Goal: Information Seeking & Learning: Learn about a topic

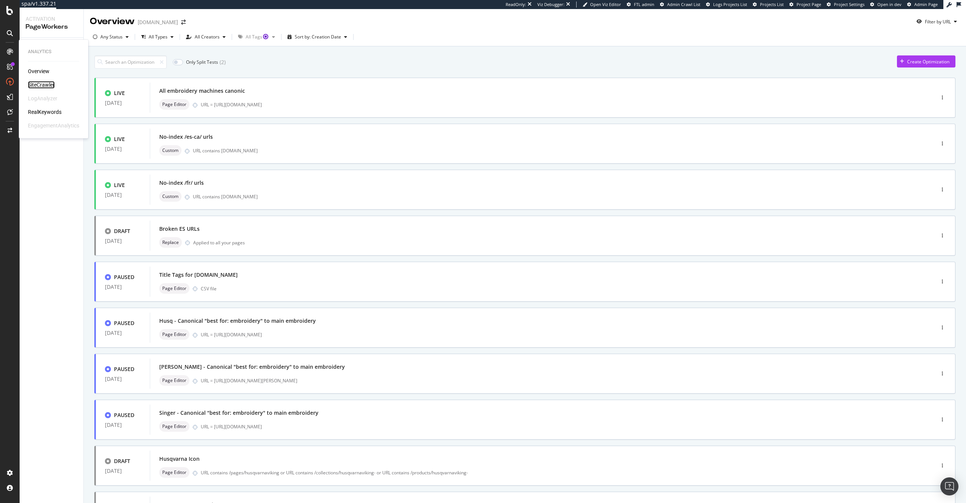
click at [42, 86] on div "SiteCrawler" at bounding box center [41, 85] width 27 height 8
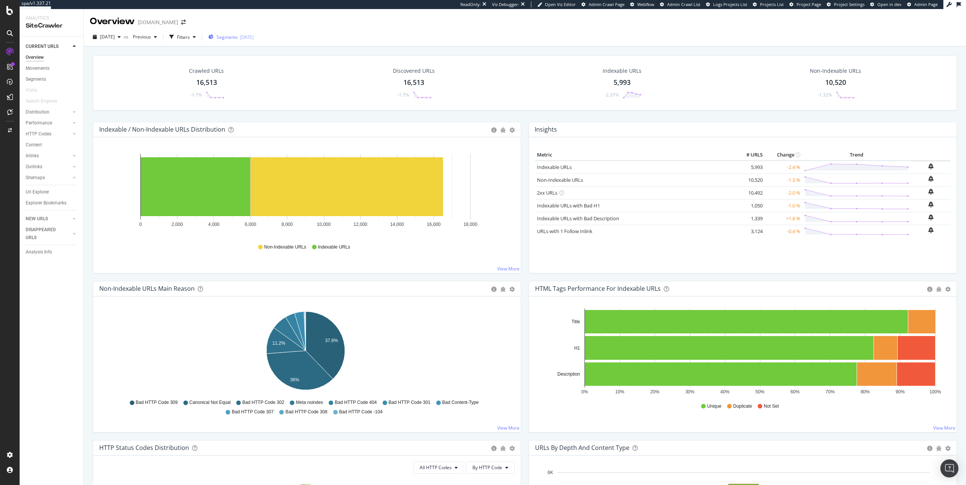
click at [238, 39] on span "Segments" at bounding box center [227, 37] width 21 height 6
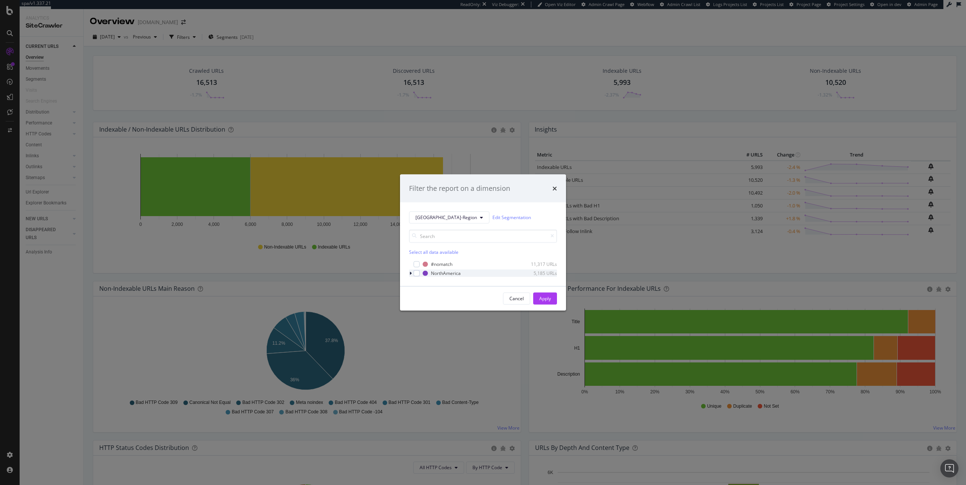
click at [412, 275] on div "modal" at bounding box center [411, 273] width 5 height 8
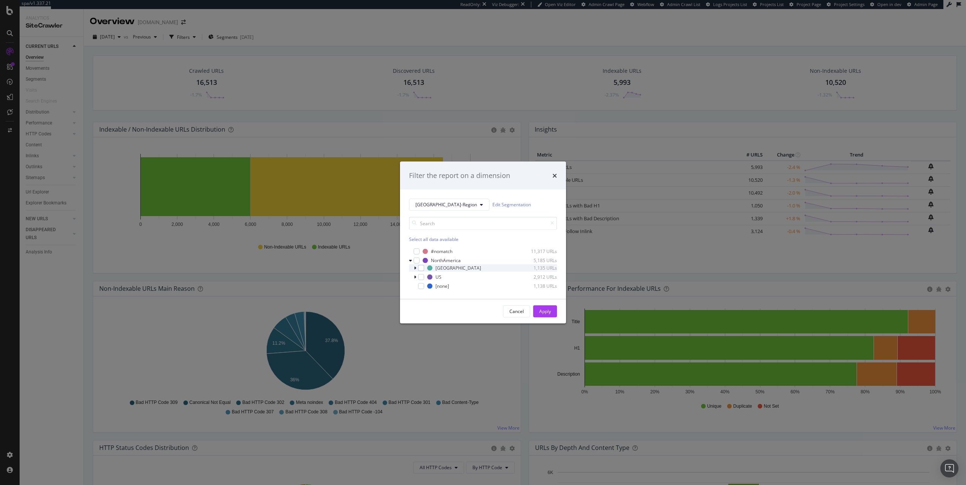
click at [413, 268] on div "Canada 1,135 URLs" at bounding box center [483, 268] width 148 height 8
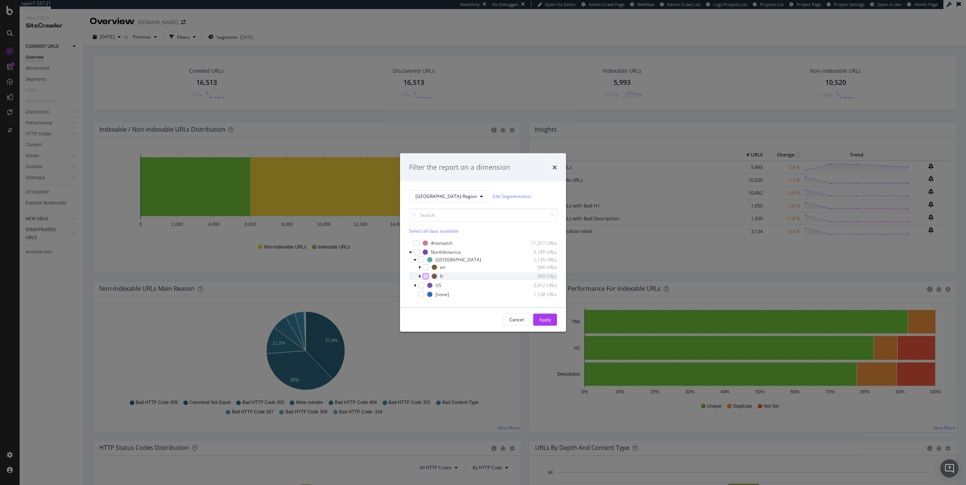
click at [425, 276] on div "modal" at bounding box center [426, 276] width 6 height 6
click at [546, 321] on div "Apply" at bounding box center [545, 320] width 12 height 6
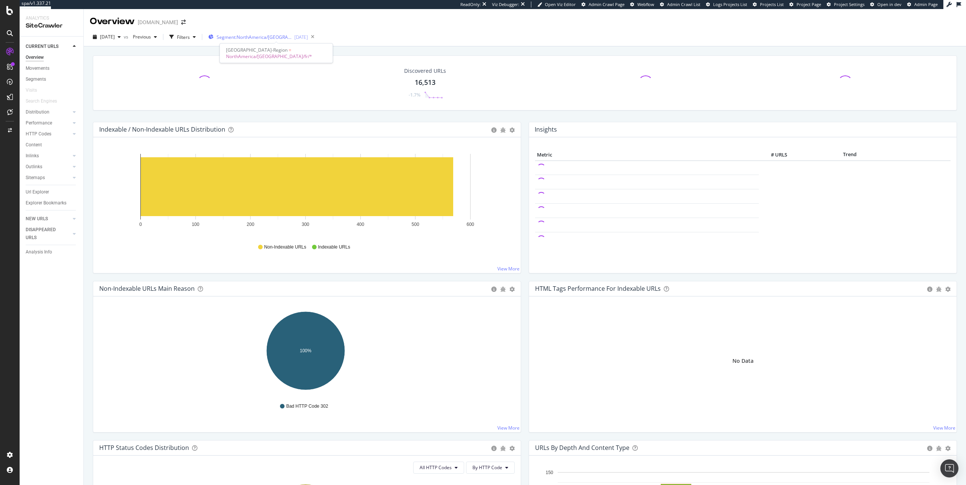
click at [272, 41] on div "Segment: [GEOGRAPHIC_DATA]/[GEOGRAPHIC_DATA]/fr/* [DATE]" at bounding box center [258, 36] width 100 height 11
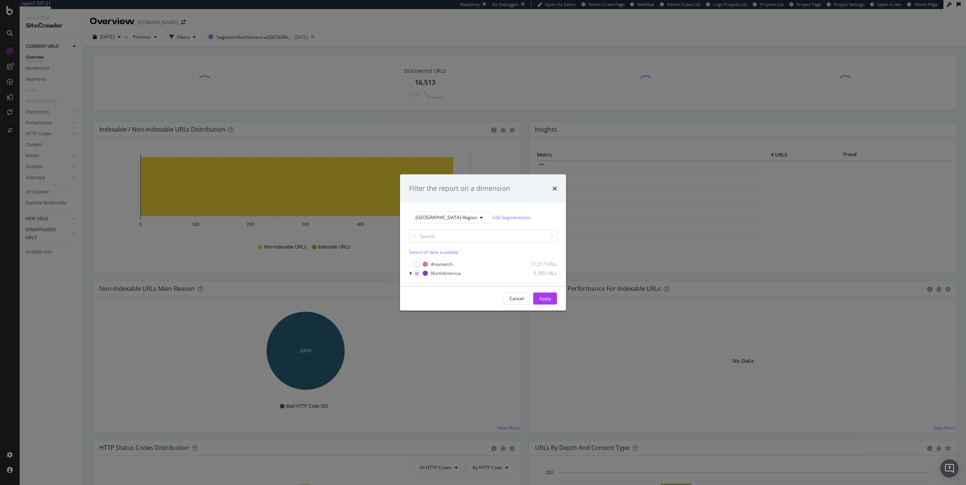
click at [423, 155] on div "Filter the report on a dimension [GEOGRAPHIC_DATA]-Region Edit Segmentation Sel…" at bounding box center [483, 242] width 966 height 485
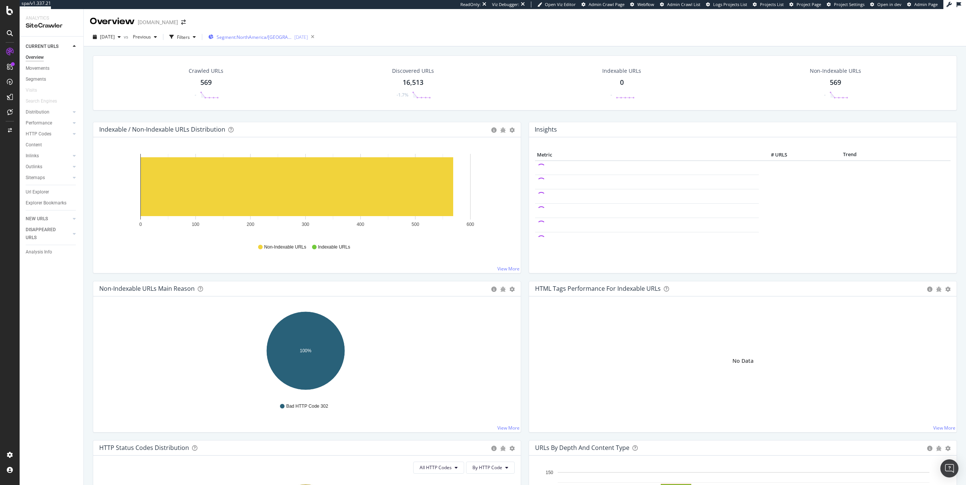
click at [272, 42] on div "Segment: [GEOGRAPHIC_DATA]/[GEOGRAPHIC_DATA]/fr/* [DATE]" at bounding box center [258, 36] width 100 height 11
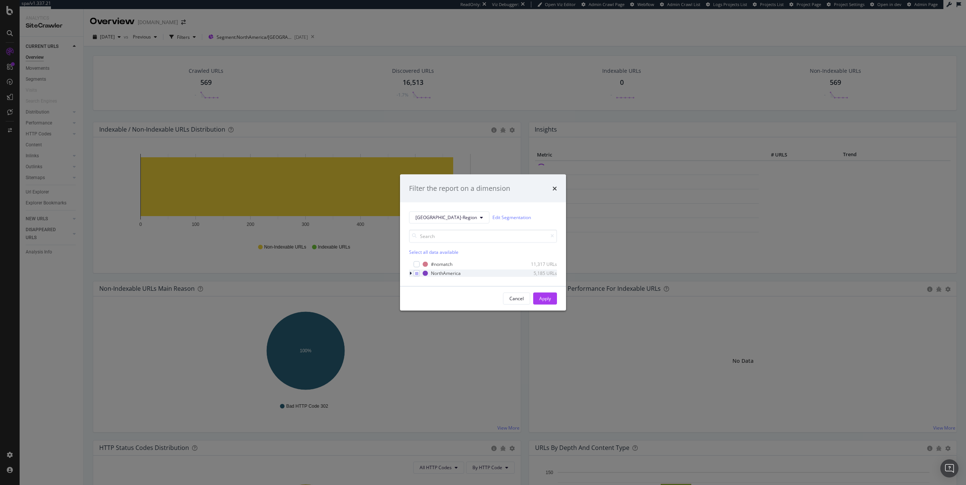
click at [410, 274] on icon "modal" at bounding box center [410, 273] width 2 height 5
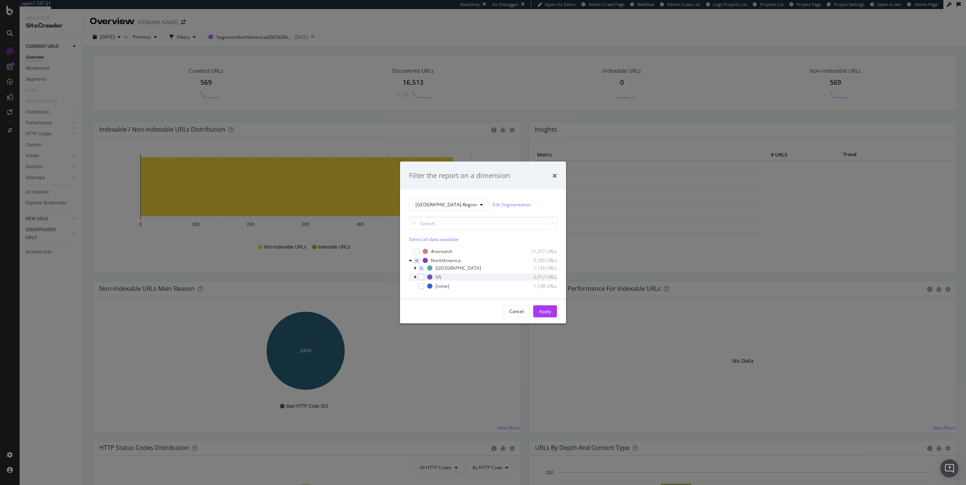
click at [415, 275] on icon "modal" at bounding box center [415, 277] width 2 height 5
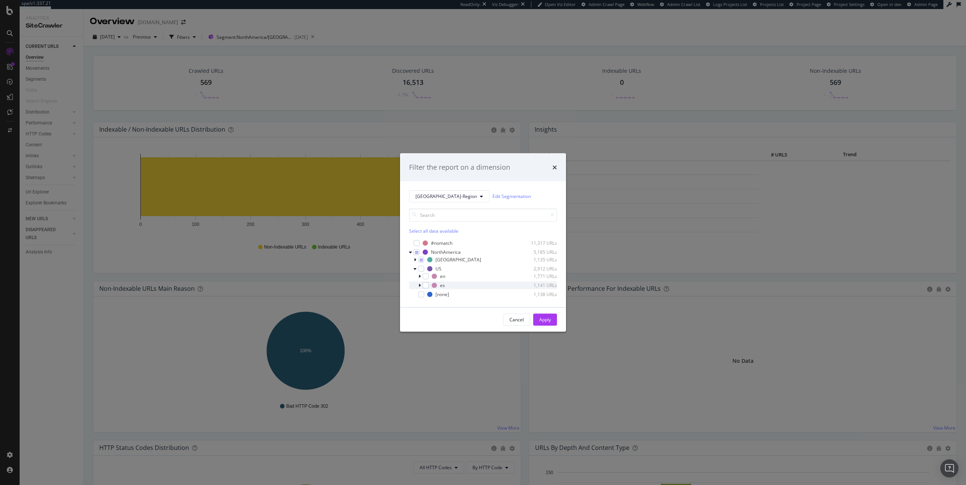
click at [420, 285] on icon "modal" at bounding box center [419, 285] width 2 height 5
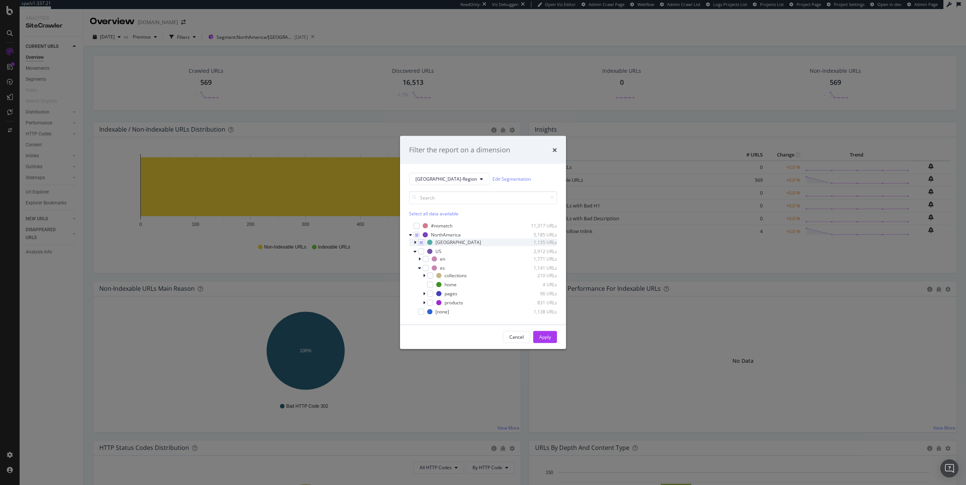
click at [416, 243] on icon "modal" at bounding box center [415, 242] width 2 height 5
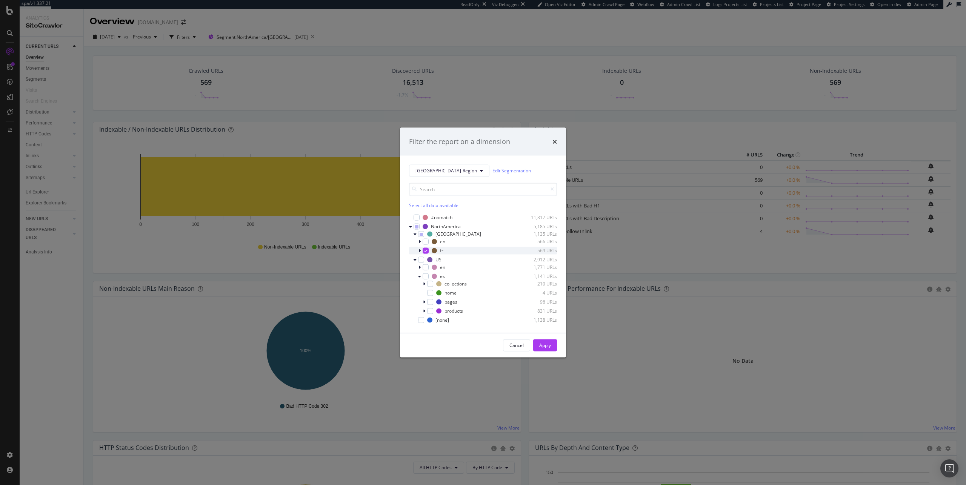
click at [424, 252] on icon "modal" at bounding box center [425, 251] width 3 height 4
click at [421, 250] on div "modal" at bounding box center [420, 251] width 5 height 8
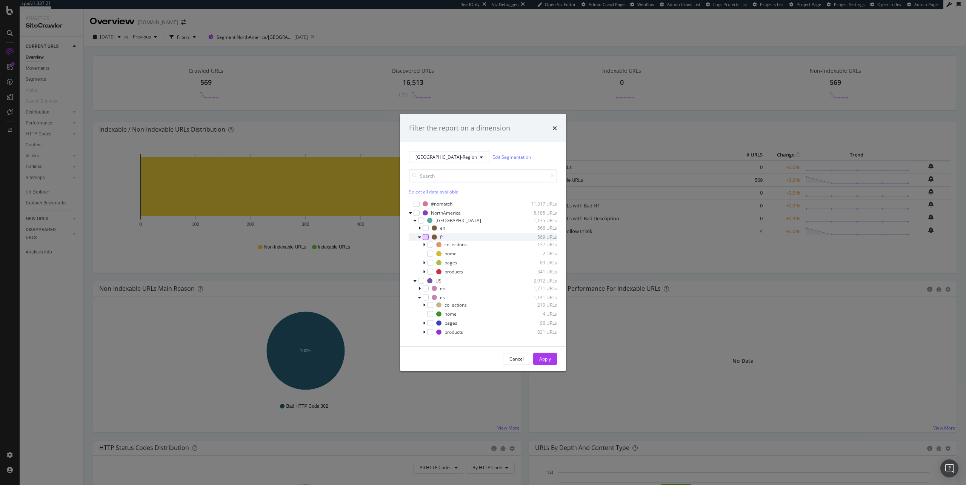
click at [420, 238] on icon "modal" at bounding box center [419, 237] width 3 height 5
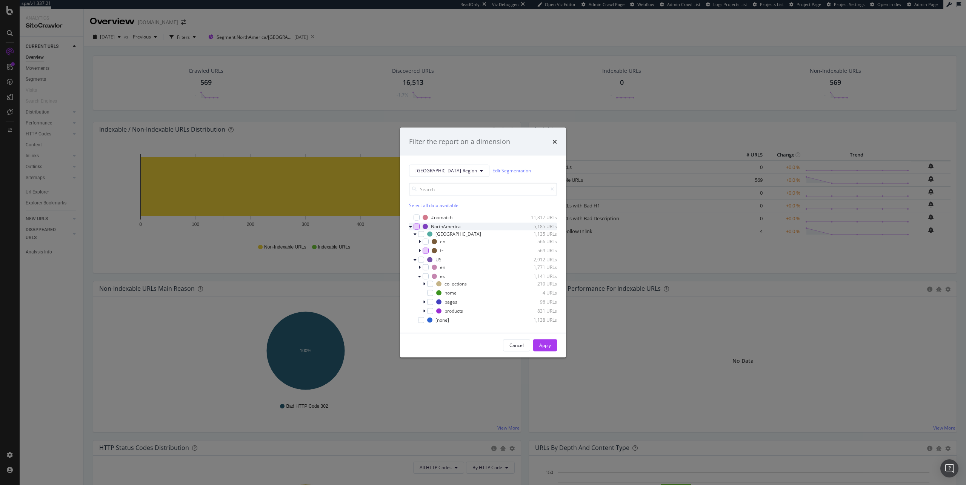
click at [418, 226] on div "modal" at bounding box center [417, 226] width 6 height 6
click at [557, 142] on div "Filter the report on a dimension" at bounding box center [483, 142] width 166 height 28
click at [555, 141] on icon "times" at bounding box center [554, 141] width 5 height 6
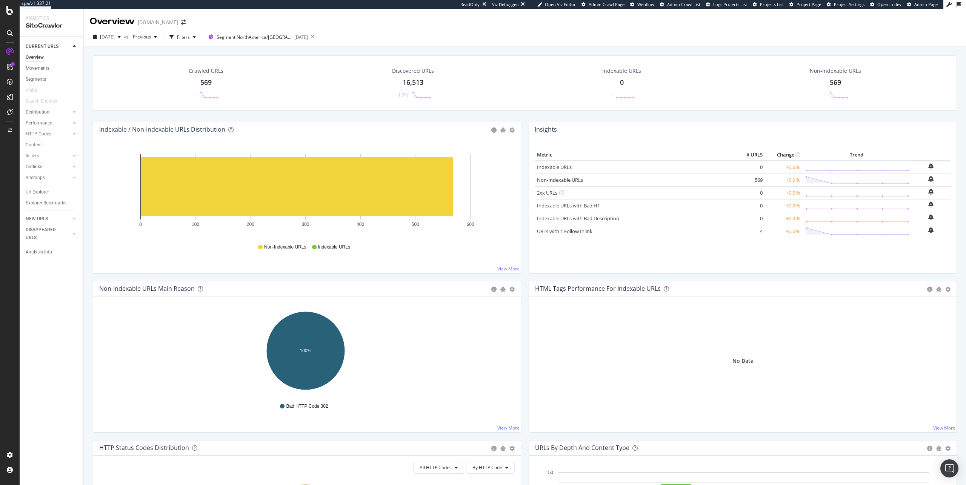
drag, startPoint x: 531, startPoint y: 117, endPoint x: 373, endPoint y: 28, distance: 181.6
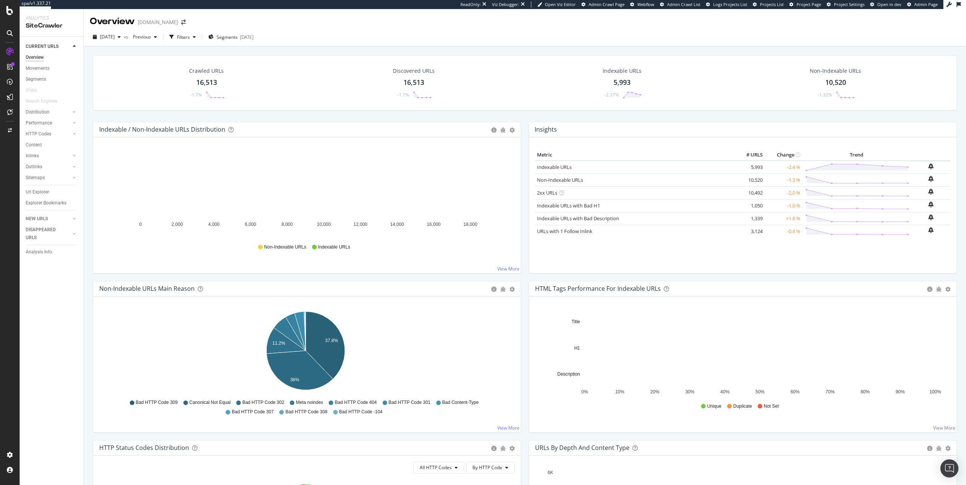
click at [213, 82] on div "16,513" at bounding box center [206, 83] width 21 height 10
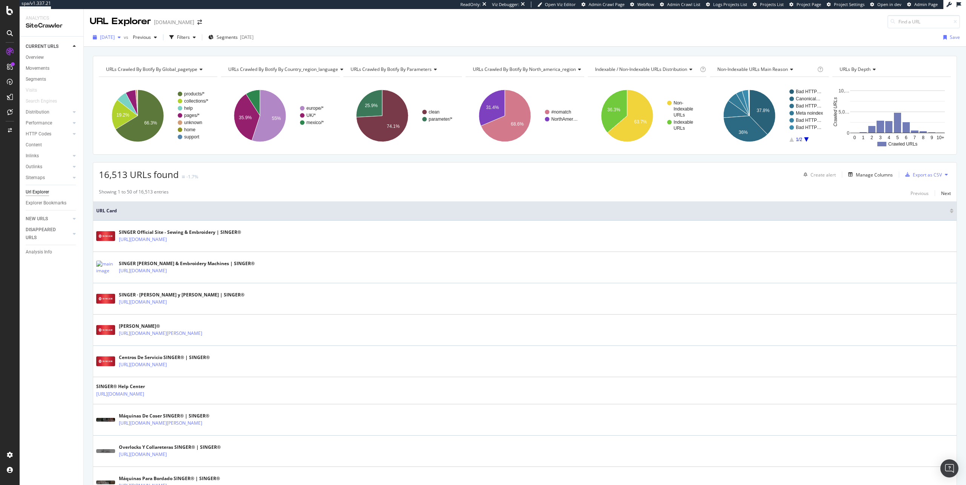
click at [124, 38] on div "button" at bounding box center [119, 37] width 9 height 5
click at [42, 231] on div "DISAPPEARED URLS" at bounding box center [45, 234] width 38 height 16
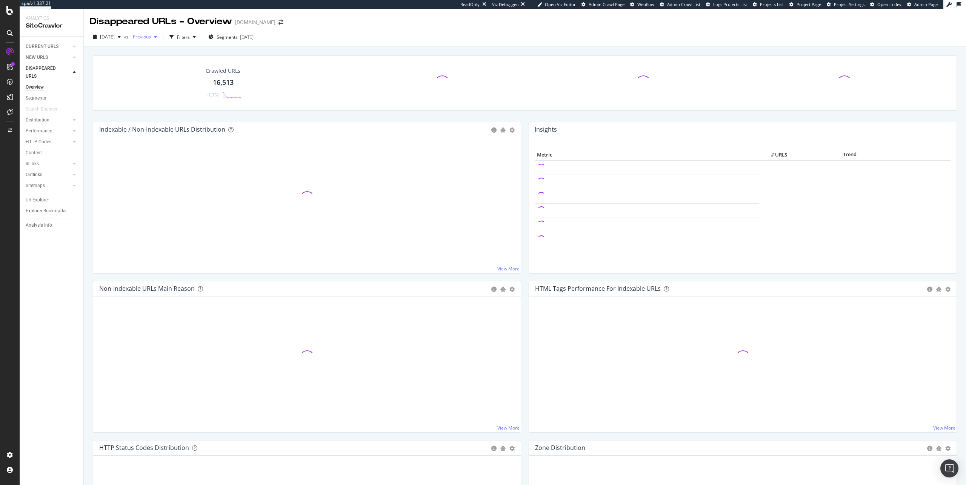
click at [154, 41] on div "Previous" at bounding box center [145, 36] width 30 height 11
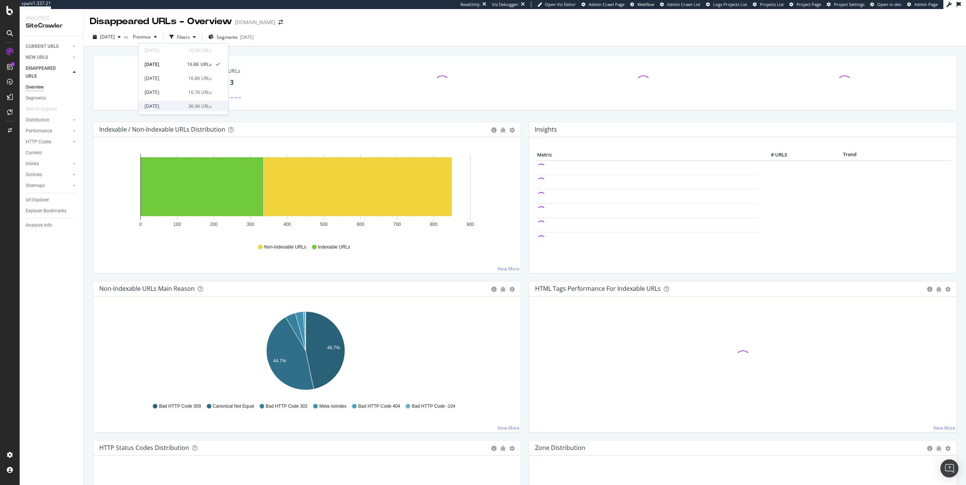
click at [171, 103] on div "[DATE]" at bounding box center [164, 106] width 39 height 7
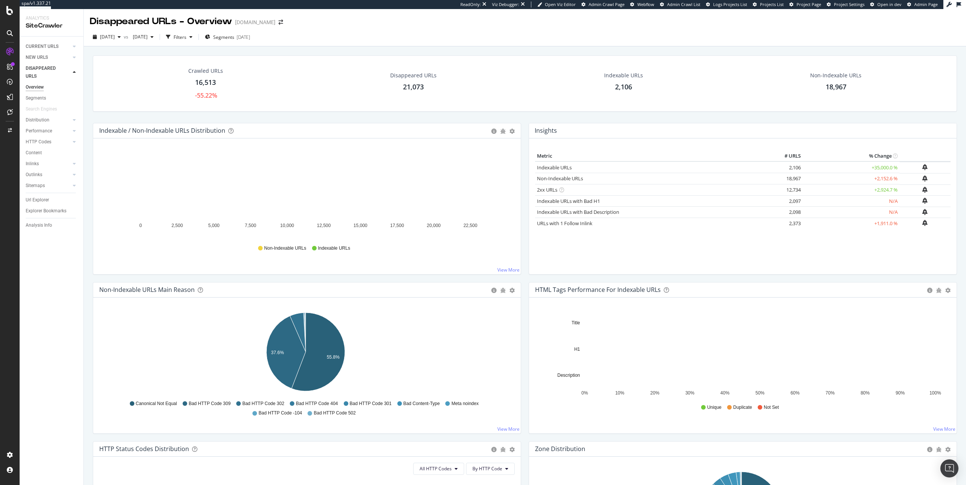
click at [406, 84] on div "21,073" at bounding box center [413, 87] width 21 height 10
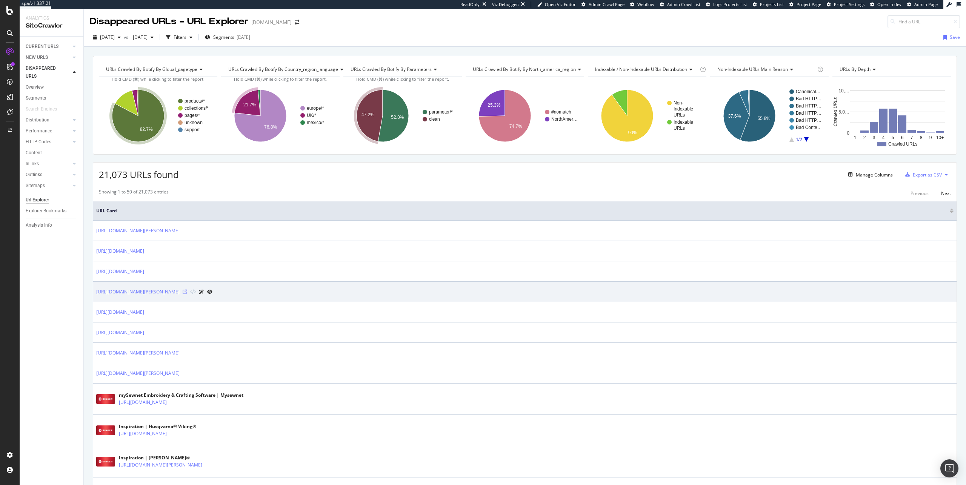
click at [187, 292] on icon at bounding box center [185, 292] width 5 height 5
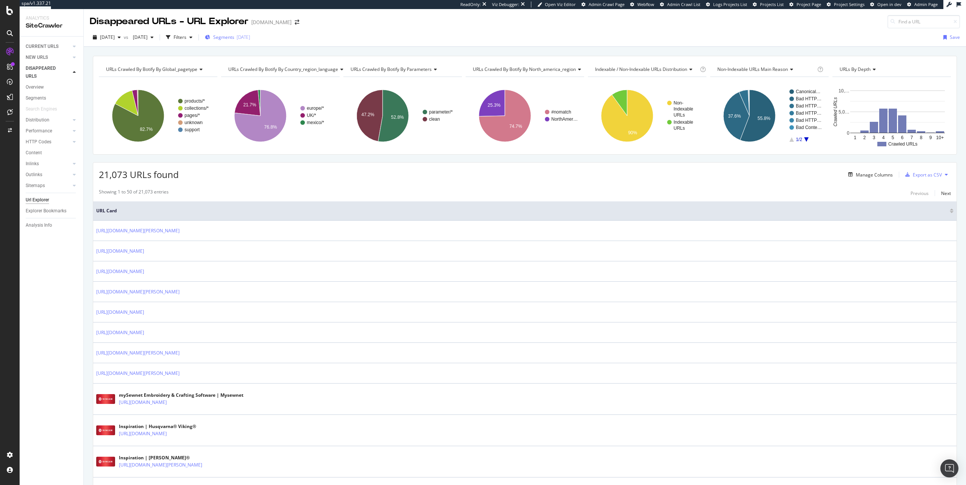
click at [245, 40] on div "Segments [DATE]" at bounding box center [227, 37] width 45 height 11
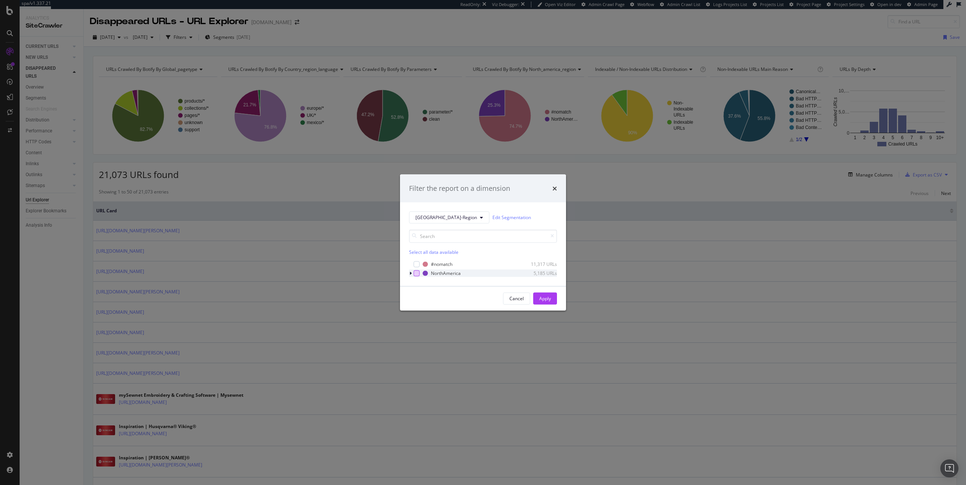
click at [415, 272] on div "modal" at bounding box center [417, 273] width 6 height 6
click at [549, 301] on div "Apply" at bounding box center [545, 298] width 12 height 6
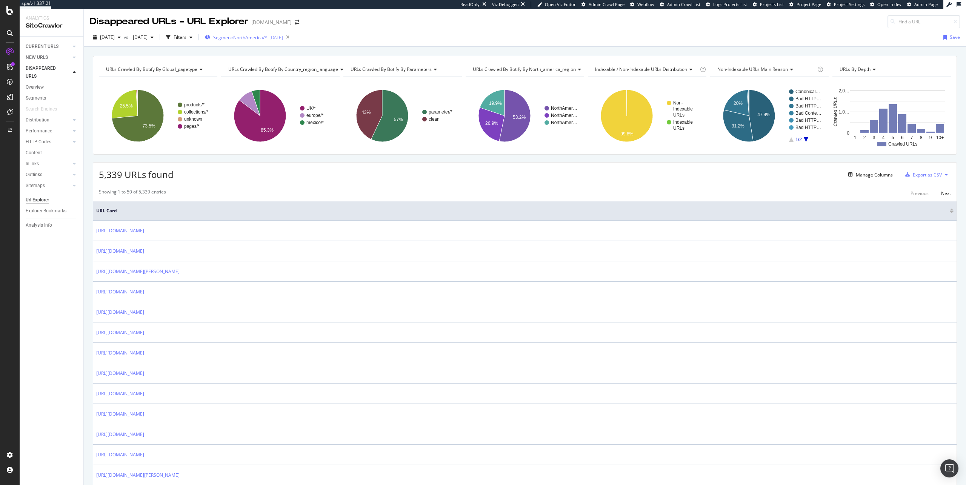
click at [273, 34] on div "Segment: NorthAmerica/* [DATE]" at bounding box center [244, 37] width 78 height 11
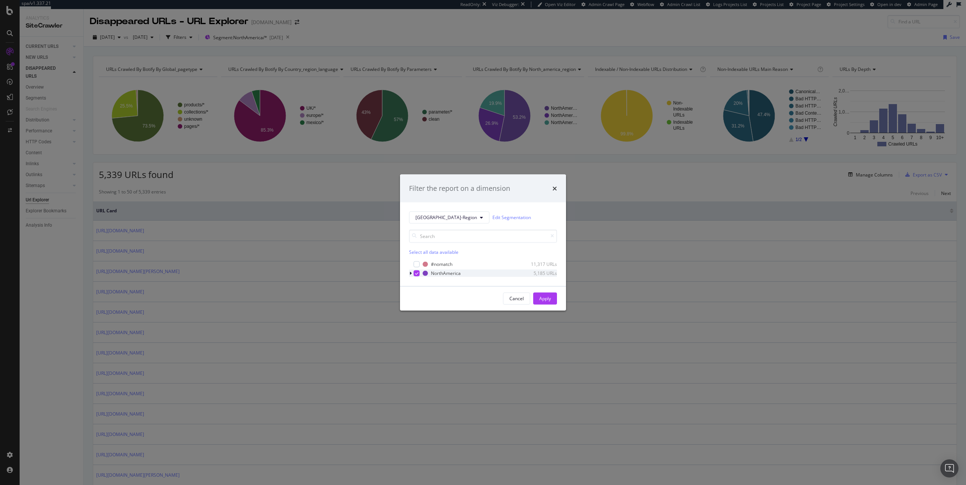
click at [412, 272] on div "modal" at bounding box center [411, 273] width 5 height 8
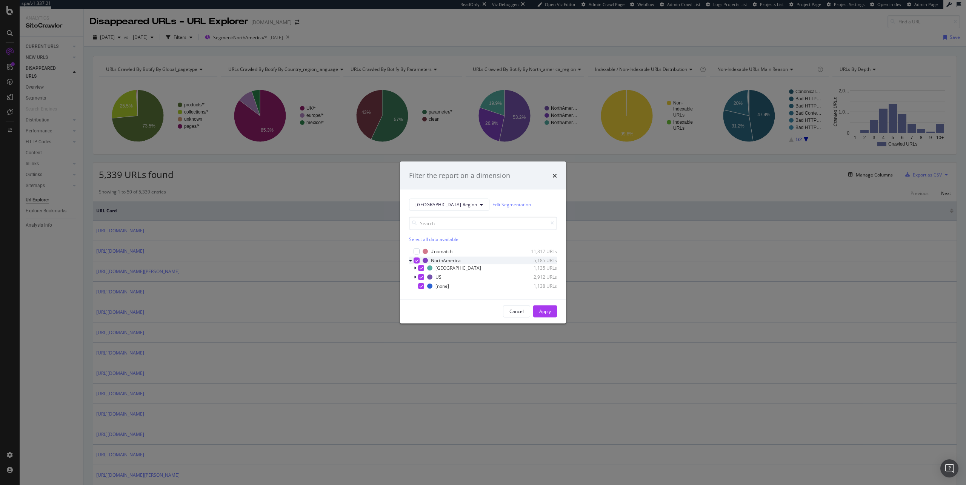
click at [417, 261] on icon "modal" at bounding box center [416, 260] width 3 height 4
click at [422, 285] on div "modal" at bounding box center [421, 286] width 6 height 6
click at [542, 311] on div "Apply" at bounding box center [545, 311] width 12 height 6
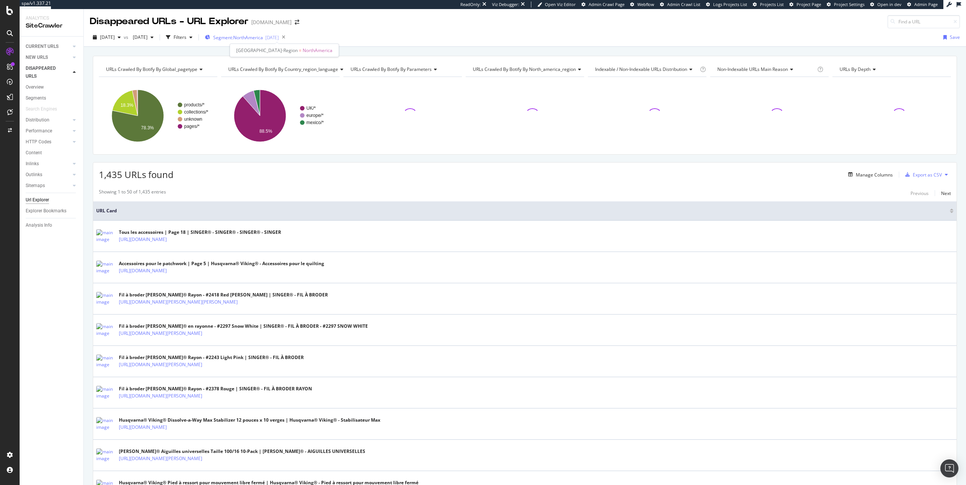
click at [263, 38] on span "Segment: NorthAmerica" at bounding box center [238, 37] width 50 height 6
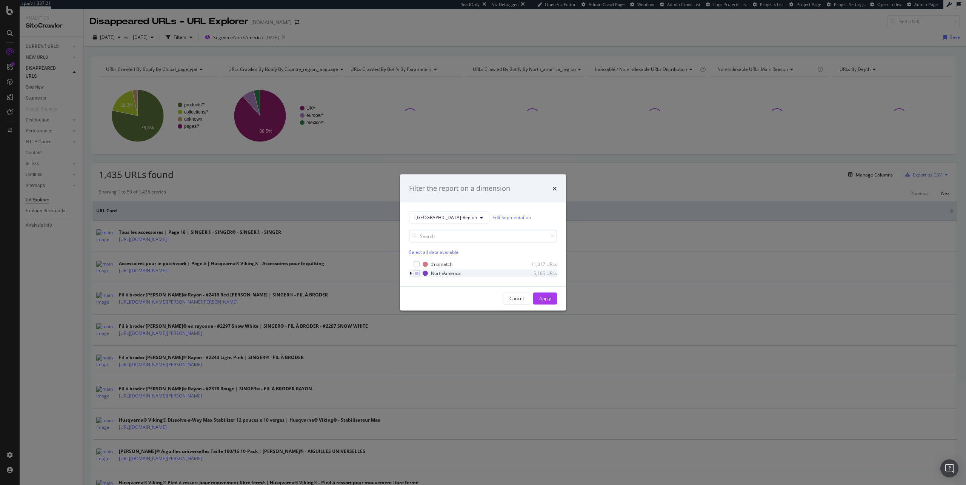
click at [409, 274] on icon "modal" at bounding box center [410, 273] width 2 height 5
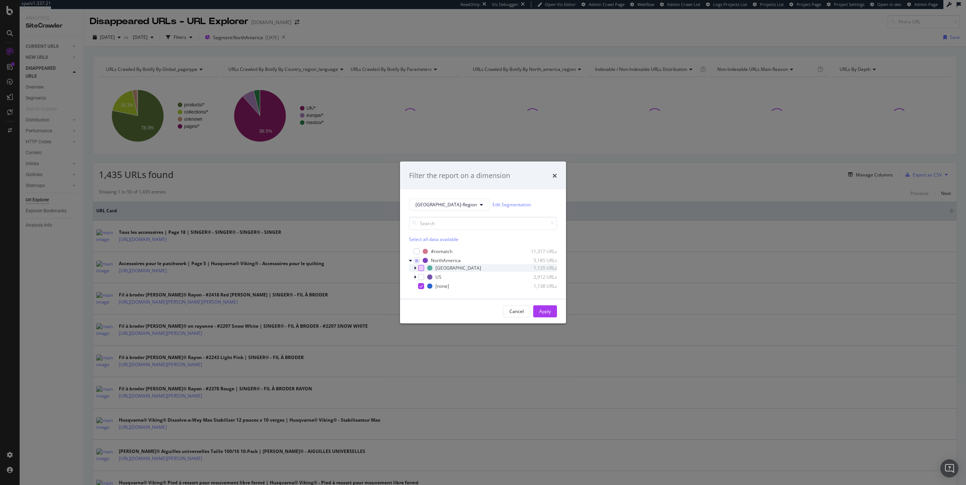
click at [420, 268] on div "modal" at bounding box center [421, 268] width 6 height 6
click at [422, 277] on div "modal" at bounding box center [421, 277] width 6 height 6
click at [421, 285] on icon "modal" at bounding box center [421, 286] width 3 height 4
click at [544, 309] on div "Apply" at bounding box center [545, 311] width 12 height 6
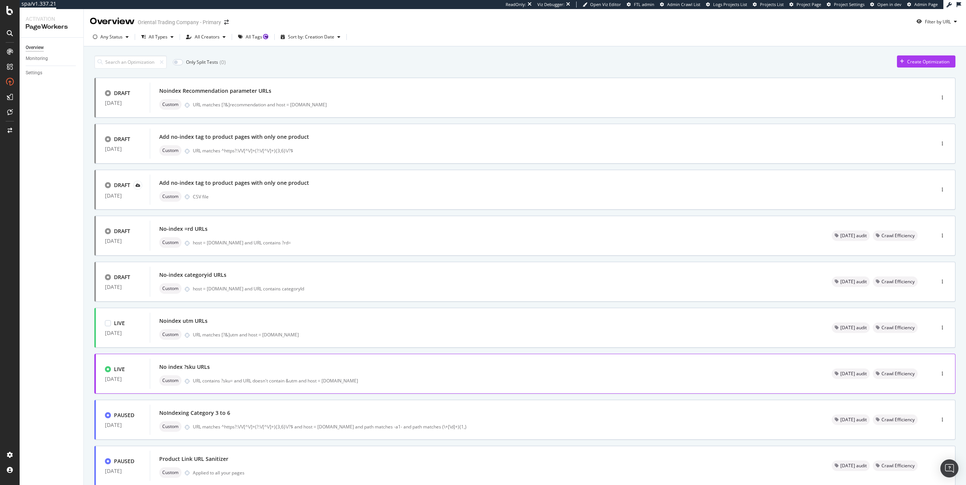
scroll to position [95, 0]
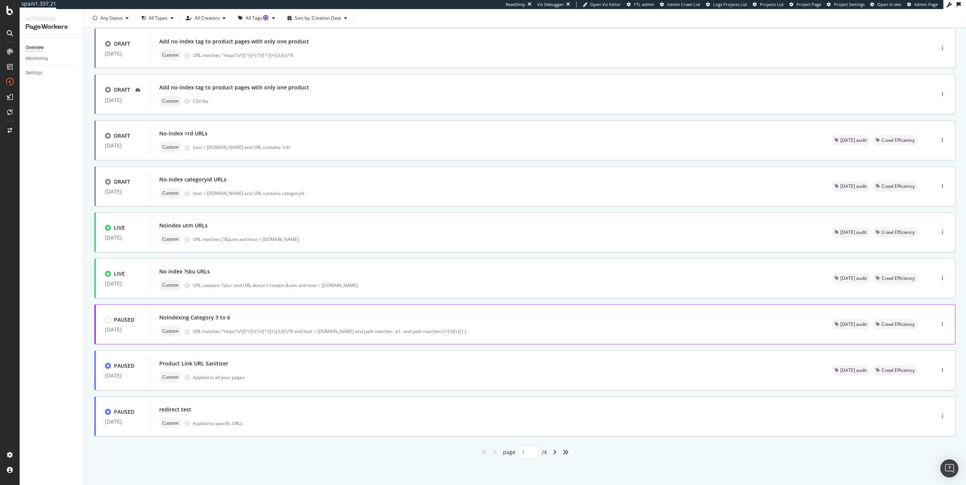
click at [473, 325] on div "NoIndexing Category 3 to 6 Custom URL matches ^https?:\/\/[^\/]+(?:\/[^\/]+){3,…" at bounding box center [486, 324] width 654 height 24
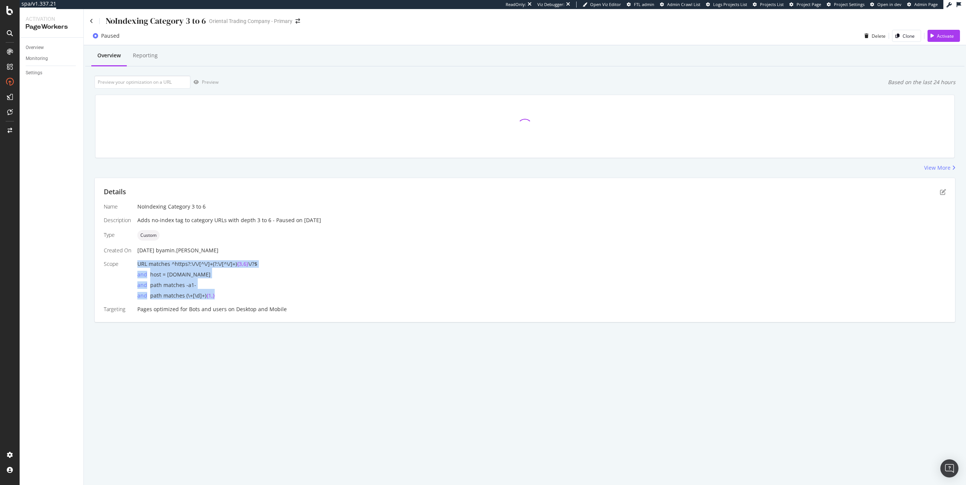
drag, startPoint x: 137, startPoint y: 265, endPoint x: 228, endPoint y: 299, distance: 96.5
click at [228, 299] on div "URL matches ^https?:\/\/[^\/]+(?:\/[^\/]+) {3,6} \/?$ and host = www.orientaltr…" at bounding box center [541, 279] width 809 height 39
copy div "URL matches ^https?:\/\/[^\/]+(?:\/[^\/]+) {3,6} \/?$ and host = www.orientaltr…"
